Goal: Task Accomplishment & Management: Use online tool/utility

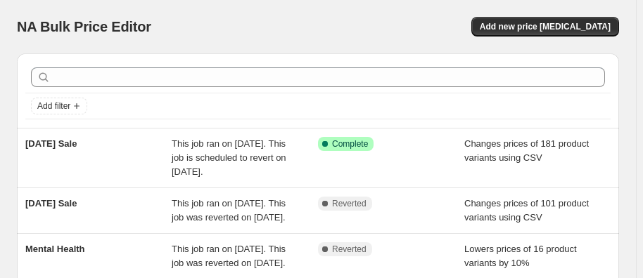
click at [240, 147] on span "This job ran on [DATE]. This job is scheduled to revert on [DATE]." at bounding box center [229, 158] width 115 height 39
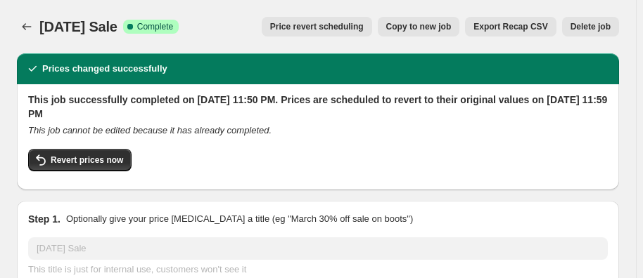
click at [100, 157] on span "Revert prices now" at bounding box center [87, 160] width 72 height 11
checkbox input "false"
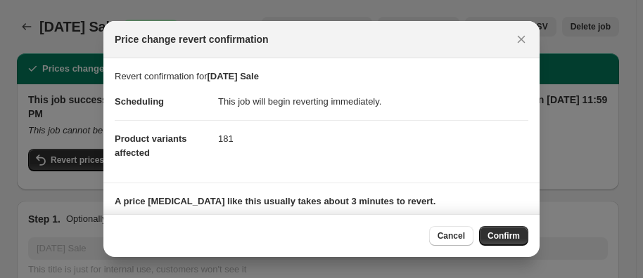
click at [511, 236] on span "Confirm" at bounding box center [503, 236] width 32 height 11
